Goal: Task Accomplishment & Management: Contribute content

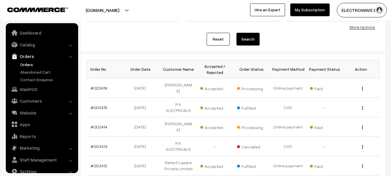
scroll to position [9, 0]
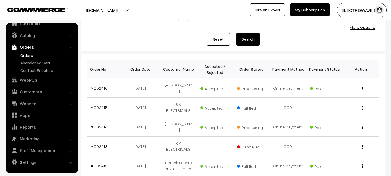
click at [23, 53] on link "Orders" at bounding box center [47, 55] width 57 height 6
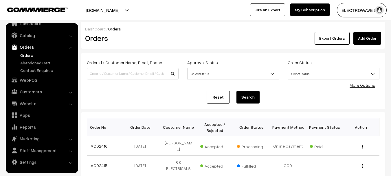
click at [113, 8] on button "[DOMAIN_NAME]" at bounding box center [102, 10] width 74 height 14
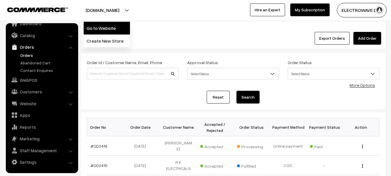
click at [110, 27] on link "Go to Website" at bounding box center [107, 28] width 46 height 13
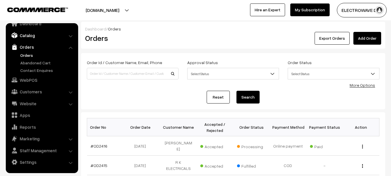
click at [47, 36] on link "Catalog" at bounding box center [41, 35] width 69 height 10
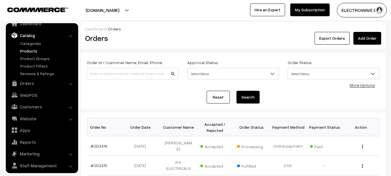
click at [33, 52] on link "Products" at bounding box center [47, 51] width 57 height 6
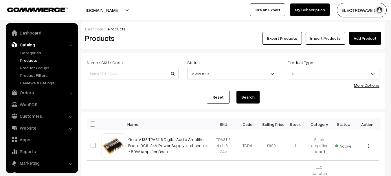
scroll to position [16, 0]
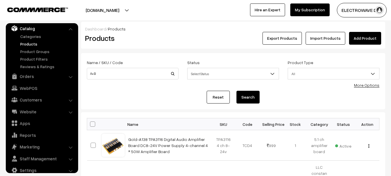
type input "A+B"
click at [236, 91] on button "Search" at bounding box center [247, 97] width 23 height 13
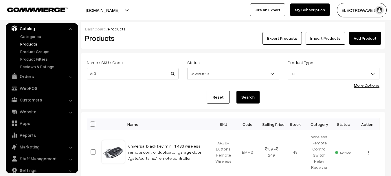
click at [366, 40] on link "Add Product" at bounding box center [365, 38] width 32 height 13
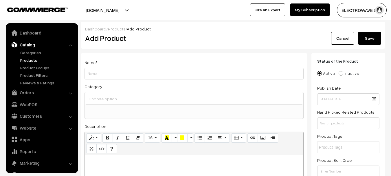
select select
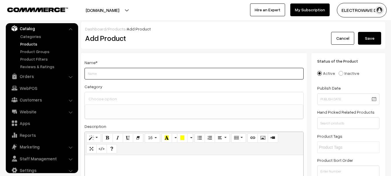
paste input "433Mhz Universal Wireless Remote Control Switch DC 12V 1CH Relay Receiver Modul…"
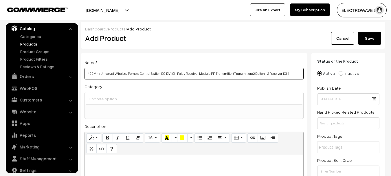
type input "433Mhz Universal Wireless Remote Control Switch DC 12V 1CH Relay Receiver Modul…"
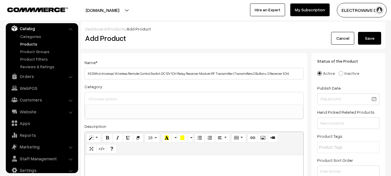
click at [143, 97] on input at bounding box center [194, 98] width 214 height 8
type input "r"
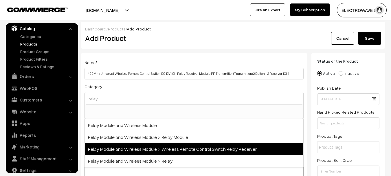
type input "relay"
click at [182, 146] on span "Relay Module and Wireless Module > Wireless Remote Control Switch Relay Receiver" at bounding box center [194, 149] width 219 height 12
select select "77"
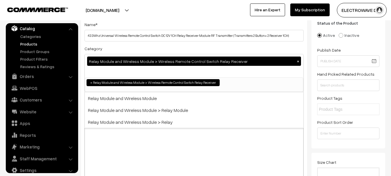
scroll to position [87, 0]
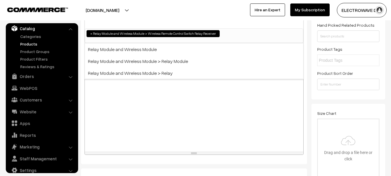
click at [151, 118] on div at bounding box center [194, 115] width 219 height 72
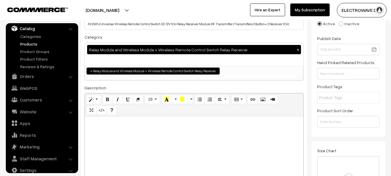
scroll to position [0, 0]
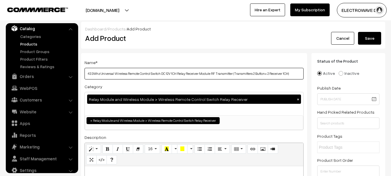
click at [161, 74] on input "433Mhz Universal Wireless Remote Control Switch DC 12V 1CH Relay Receiver Modul…" at bounding box center [194, 74] width 219 height 12
paste input "Momentary Toggle Latch for Gate Door Open,LED,Pump,Car(Transmitters 2 Button+ 1"
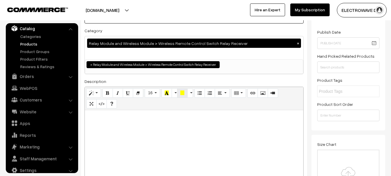
scroll to position [58, 0]
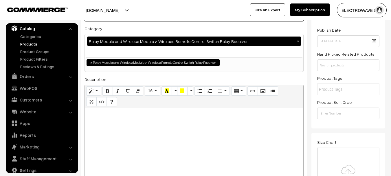
type input "433Mhz Universal Wireless Remote Control Switch DC 12V 1CH Relay Receiver Modul…"
click at [158, 125] on div at bounding box center [194, 144] width 219 height 72
paste div
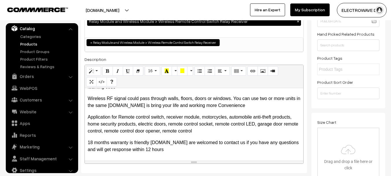
scroll to position [116, 0]
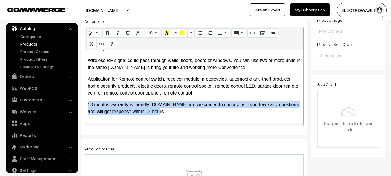
drag, startPoint x: 165, startPoint y: 115, endPoint x: 80, endPoint y: 97, distance: 87.1
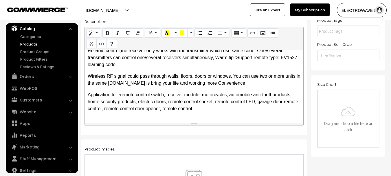
scroll to position [36, 0]
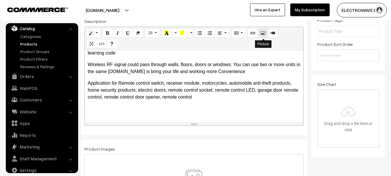
click at [265, 32] on icon "Picture" at bounding box center [263, 32] width 4 height 5
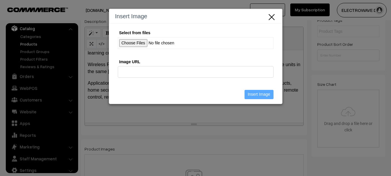
click at [134, 41] on input "Select from files" at bounding box center [196, 43] width 156 height 12
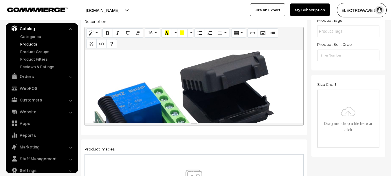
scroll to position [253, 1]
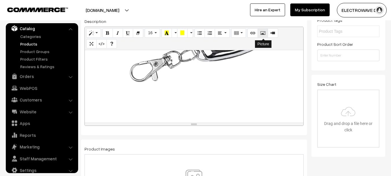
click at [259, 33] on button "Picture" at bounding box center [263, 32] width 10 height 9
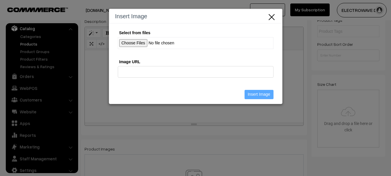
click at [131, 46] on input "Select from files" at bounding box center [196, 43] width 156 height 12
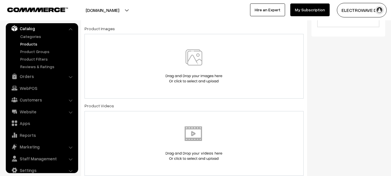
scroll to position [232, 0]
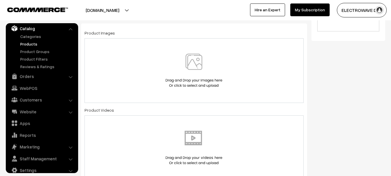
click at [191, 59] on img at bounding box center [194, 71] width 60 height 34
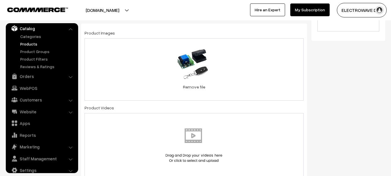
click at [238, 64] on div "58.4 KB 51w4-k-78+L._SL1000_.jpg Check Error Remove file" at bounding box center [194, 69] width 219 height 62
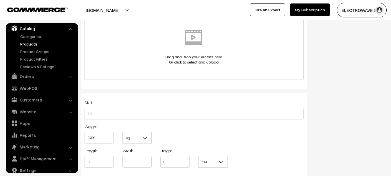
scroll to position [434, 0]
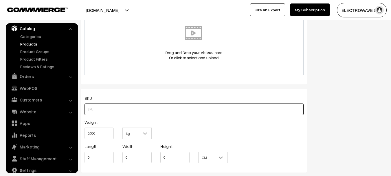
click at [146, 112] on input "text" at bounding box center [194, 109] width 219 height 12
type input "12v 1ch Rf Remote A+B"
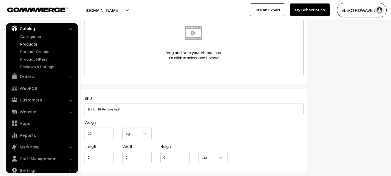
type input "0.20"
type input "10"
type input "8"
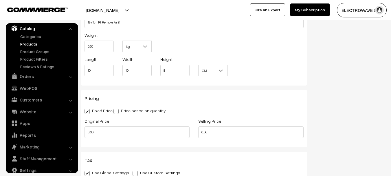
scroll to position [550, 0]
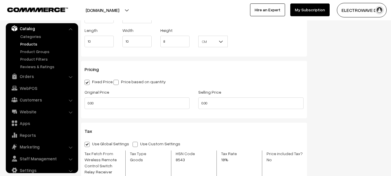
click at [118, 85] on span at bounding box center [115, 82] width 5 height 5
click at [117, 83] on input "Price based on quantity" at bounding box center [115, 81] width 4 height 4
radio input "true"
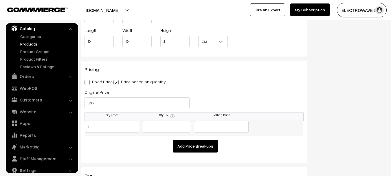
type input "1"
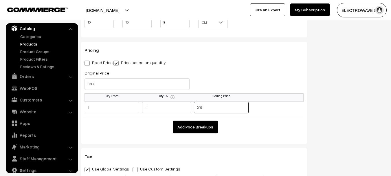
scroll to position [579, 0]
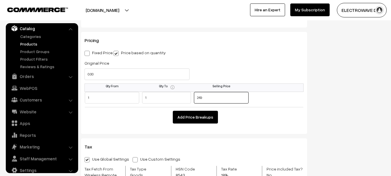
type input "249"
click at [193, 120] on button "Add Price Breakups" at bounding box center [195, 117] width 45 height 13
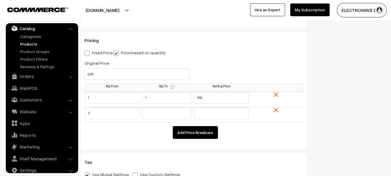
type input "2"
type input "229"
click at [200, 132] on button "Add Price Breakups" at bounding box center [195, 132] width 45 height 13
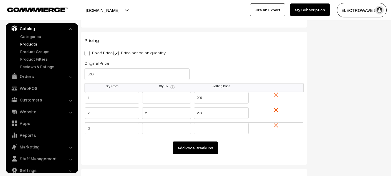
type input "3"
type input "5"
type input "199"
click at [202, 151] on button "Add Price Breakups" at bounding box center [195, 147] width 45 height 13
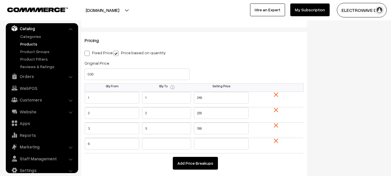
type input "6"
type input "10"
type input "189"
click at [202, 158] on button "Add Price Breakups" at bounding box center [195, 163] width 45 height 13
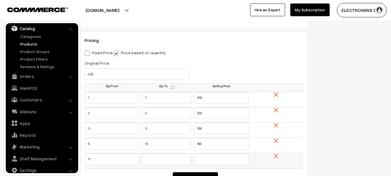
type input "11"
type input "25"
type input "1"
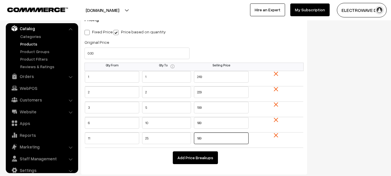
scroll to position [608, 0]
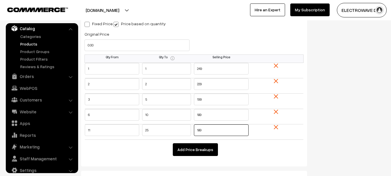
type input "189"
click at [195, 150] on button "Add Price Breakups" at bounding box center [195, 149] width 45 height 13
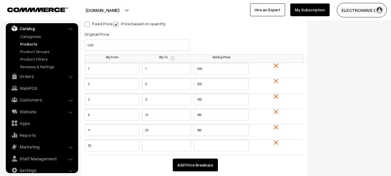
type input "26"
type input "1"
type input "185"
drag, startPoint x: 216, startPoint y: 112, endPoint x: 131, endPoint y: 113, distance: 85.1
click at [131, 113] on tr "6 10 189" at bounding box center [194, 116] width 219 height 15
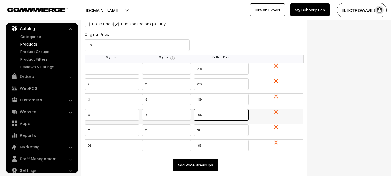
drag, startPoint x: 223, startPoint y: 112, endPoint x: 171, endPoint y: 113, distance: 52.1
click at [171, 113] on tr "6 10 195" at bounding box center [194, 116] width 219 height 15
type input "199"
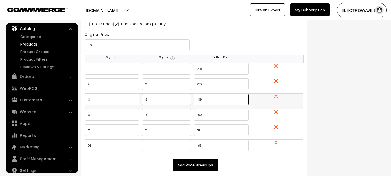
drag, startPoint x: 211, startPoint y: 97, endPoint x: 171, endPoint y: 106, distance: 40.3
click at [171, 106] on tr "3 5 199" at bounding box center [194, 100] width 219 height 15
type input "209"
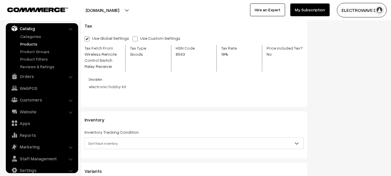
scroll to position [782, 0]
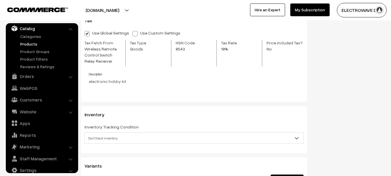
click at [133, 30] on label "Use Custom Settings" at bounding box center [158, 33] width 51 height 6
click at [133, 31] on input "Use Custom Settings" at bounding box center [135, 33] width 4 height 4
radio input "true"
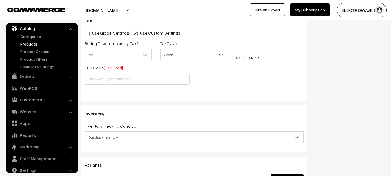
drag, startPoint x: 112, startPoint y: 53, endPoint x: 112, endPoint y: 60, distance: 6.7
click at [112, 55] on span "Yes" at bounding box center [118, 54] width 67 height 10
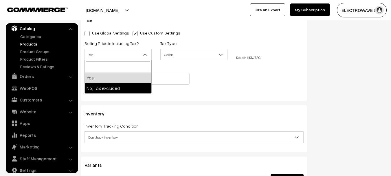
drag, startPoint x: 107, startPoint y: 80, endPoint x: 107, endPoint y: 84, distance: 3.8
select select "2"
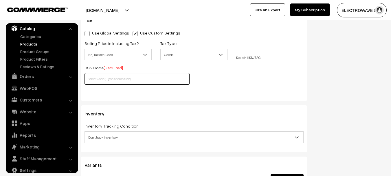
click at [108, 79] on input "text" at bounding box center [137, 79] width 105 height 12
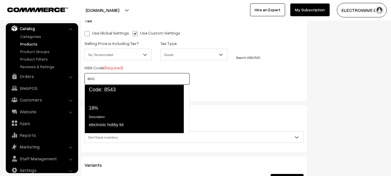
click at [112, 110] on div "Tax Rate 18%" at bounding box center [134, 104] width 90 height 16
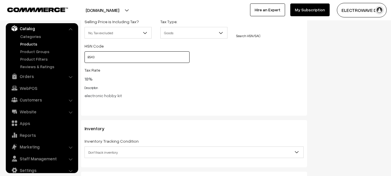
scroll to position [839, 0]
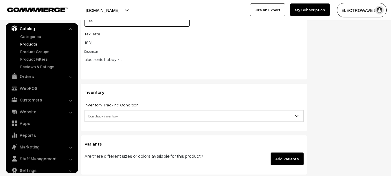
type input "8543"
click at [108, 117] on span "Don't track inventory" at bounding box center [194, 116] width 219 height 10
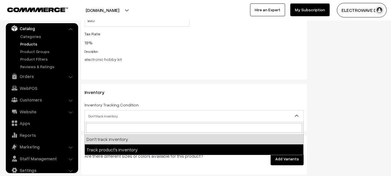
select select "2"
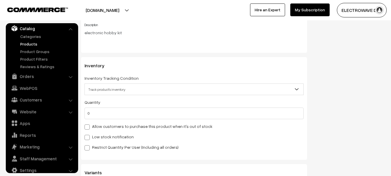
scroll to position [897, 0]
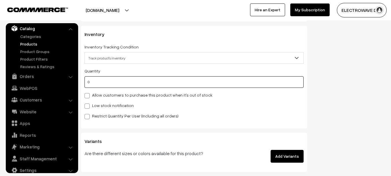
drag, startPoint x: 94, startPoint y: 81, endPoint x: 74, endPoint y: 81, distance: 19.7
type input "100"
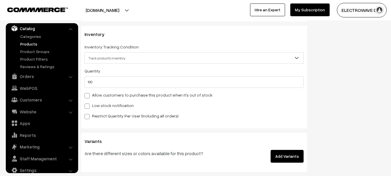
click at [118, 100] on div "Quantity 100 Allow customers to purchase this product when it's out of stock Lo…" at bounding box center [194, 93] width 219 height 52
click at [113, 107] on label "Low stock notification" at bounding box center [109, 105] width 49 height 6
click at [88, 107] on input "Low stock notification" at bounding box center [87, 105] width 4 height 4
checkbox input "true"
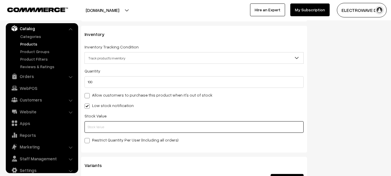
click at [111, 128] on input "text" at bounding box center [194, 127] width 219 height 12
type input "10"
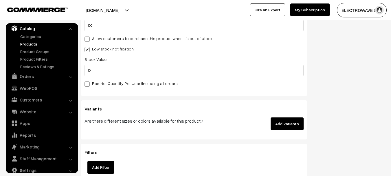
scroll to position [1042, 0]
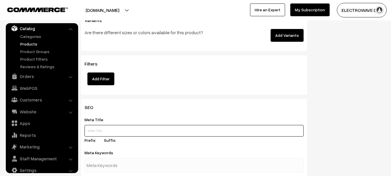
click at [115, 133] on input "text" at bounding box center [194, 131] width 219 height 12
click at [120, 132] on input "text" at bounding box center [194, 131] width 219 height 12
paste input "33Mhz Universal Wireless Remote Control Switch DC 12V 1CH Relay Receiver Module…"
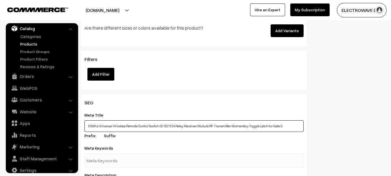
scroll to position [1129, 0]
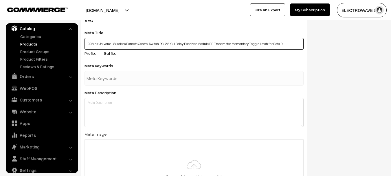
type input "33Mhz Universal Wireless Remote Control Switch DC 12V 1CH Relay Receiver Module…"
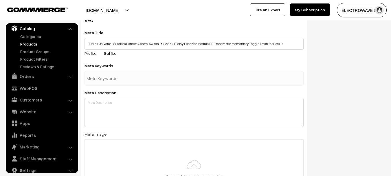
click at [130, 82] on input "text" at bounding box center [117, 78] width 60 height 12
type input "433mhz rf"
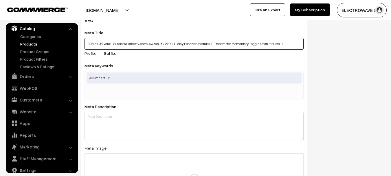
drag, startPoint x: 98, startPoint y: 44, endPoint x: 156, endPoint y: 69, distance: 62.6
click at [170, 45] on input "33Mhz Universal Wireless Remote Control Switch DC 12V 1CH Relay Receiver Module…" at bounding box center [194, 44] width 219 height 12
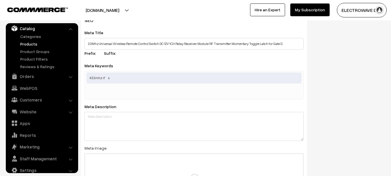
click at [136, 98] on input "text" at bounding box center [117, 92] width 60 height 12
paste input "Universal Wireless Remote Control Switch DC 12V"
type input "Universal Wireless Remote Control Switch DC 12V"
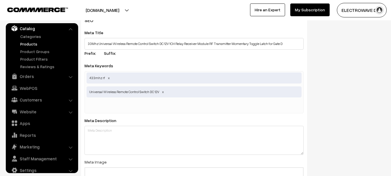
scroll to position [0, 0]
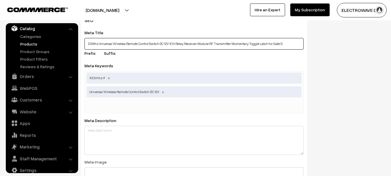
drag, startPoint x: 166, startPoint y: 43, endPoint x: 190, endPoint y: 88, distance: 50.5
click at [245, 45] on input "33Mhz Universal Wireless Remote Control Switch DC 12V 1CH Relay Receiver Module…" at bounding box center [194, 44] width 219 height 12
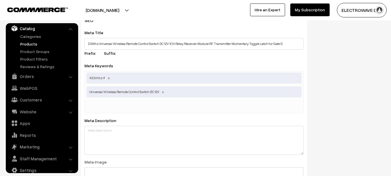
click at [139, 109] on input "text" at bounding box center [117, 106] width 60 height 12
paste input "12V 1CH Relay Receiver Module RF Transmitter Momenta"
type input "12V 1CH Relay Receiver Module RF Transmitter Momenta"
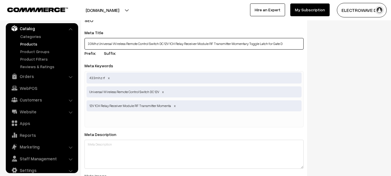
drag, startPoint x: 210, startPoint y: 45, endPoint x: 290, endPoint y: 44, distance: 80.2
click at [290, 44] on input "33Mhz Universal Wireless Remote Control Switch DC 12V 1CH Relay Receiver Module…" at bounding box center [194, 44] width 219 height 12
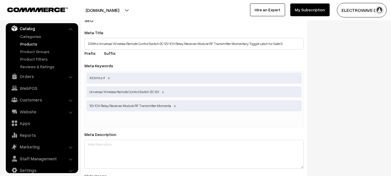
click at [146, 113] on div "433mhz rf Universal Wireless Remote Control Switch DC 12V 12V 1CH Relay Receive…" at bounding box center [194, 99] width 219 height 56
paste input "RF Transmitter Momentary Toggle Latch for Gate D"
type input "RF Transmitter Momentary Toggle Latch for Gate D"
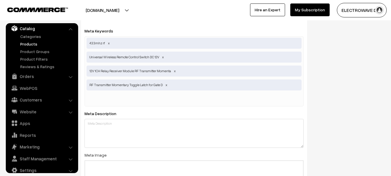
scroll to position [1216, 0]
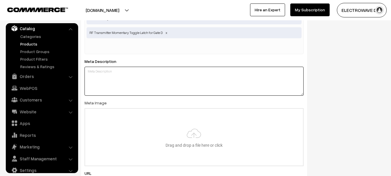
click at [141, 91] on textarea at bounding box center [194, 81] width 219 height 29
paste textarea "Wireless control, easy to install. The wireless receiving controller with high …"
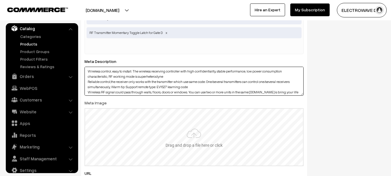
scroll to position [15, 0]
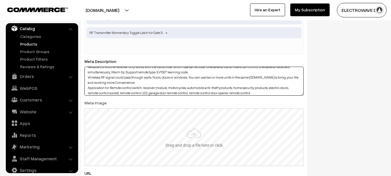
type textarea "Wireless control, easy to install. The wireless receiving controller with high …"
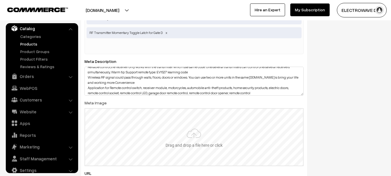
click at [175, 136] on input "file" at bounding box center [194, 137] width 218 height 57
type input "C:\fakepath\51w4-k-78+L._SL1000_.jpg"
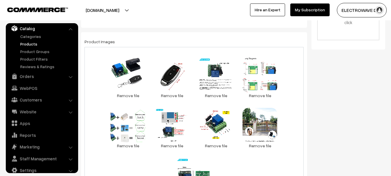
scroll to position [0, 0]
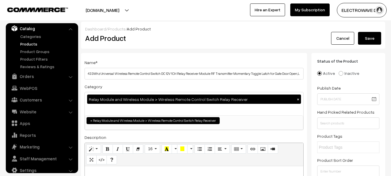
click at [362, 40] on button "Save" at bounding box center [369, 38] width 23 height 13
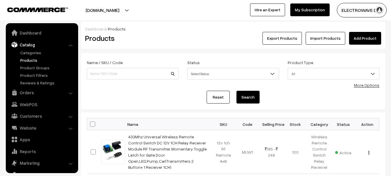
scroll to position [16, 0]
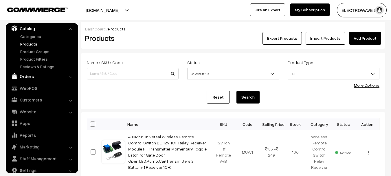
click at [20, 80] on link "Orders" at bounding box center [41, 76] width 69 height 10
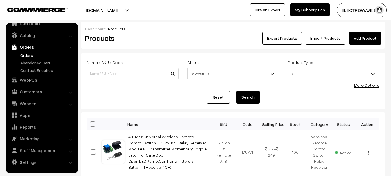
click at [31, 57] on link "Orders" at bounding box center [47, 55] width 57 height 6
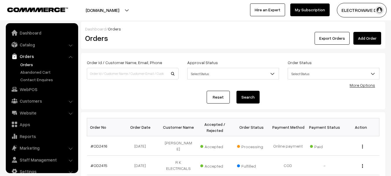
scroll to position [9, 0]
